Goal: Go to known website: Access a specific website the user already knows

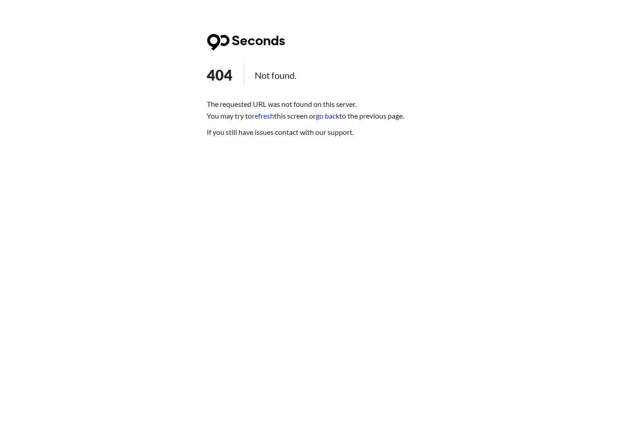
click at [274, 113] on link "refresh" at bounding box center [264, 115] width 22 height 9
